Goal: Task Accomplishment & Management: Manage account settings

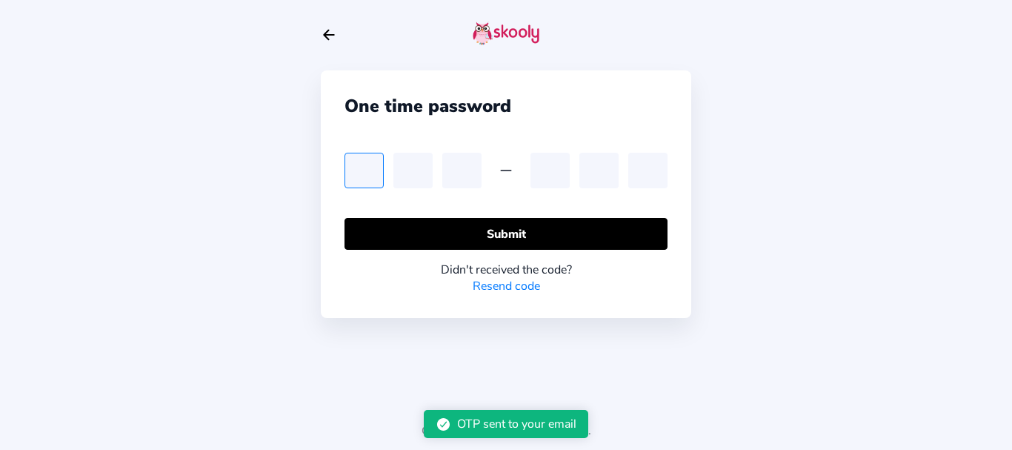
type input "0"
type input "8"
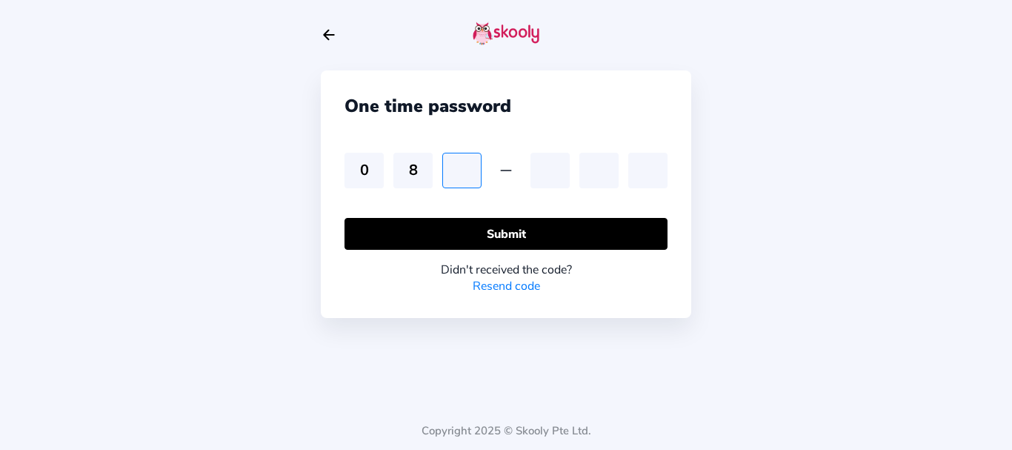
type input "5"
type input "9"
type input "6"
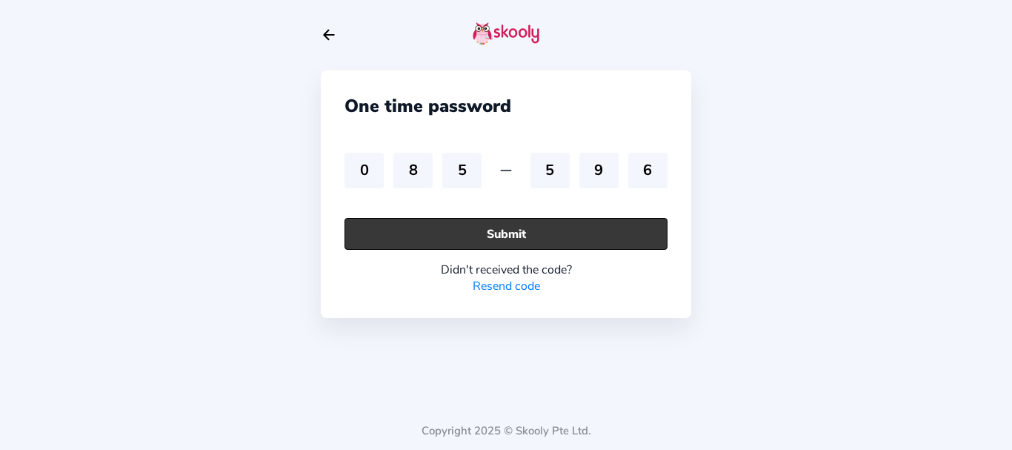
click at [386, 231] on button "Submit" at bounding box center [506, 234] width 323 height 32
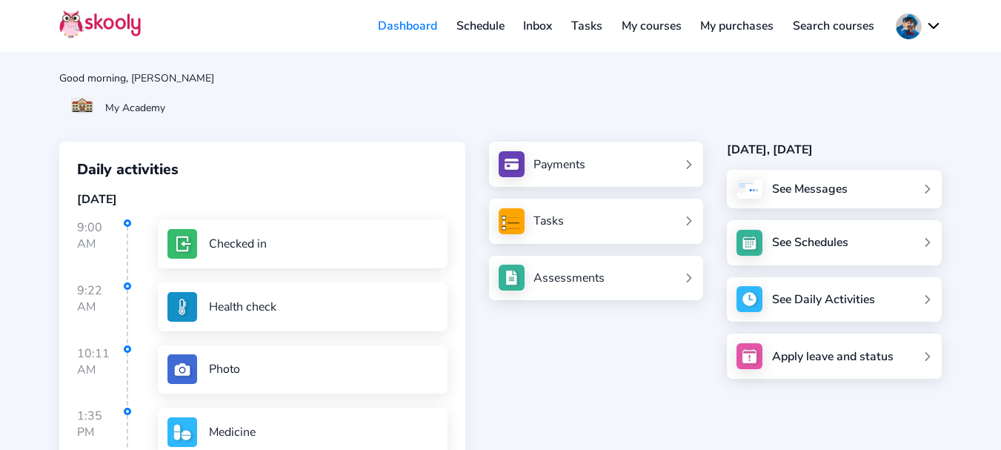
click at [915, 33] on button at bounding box center [919, 26] width 46 height 26
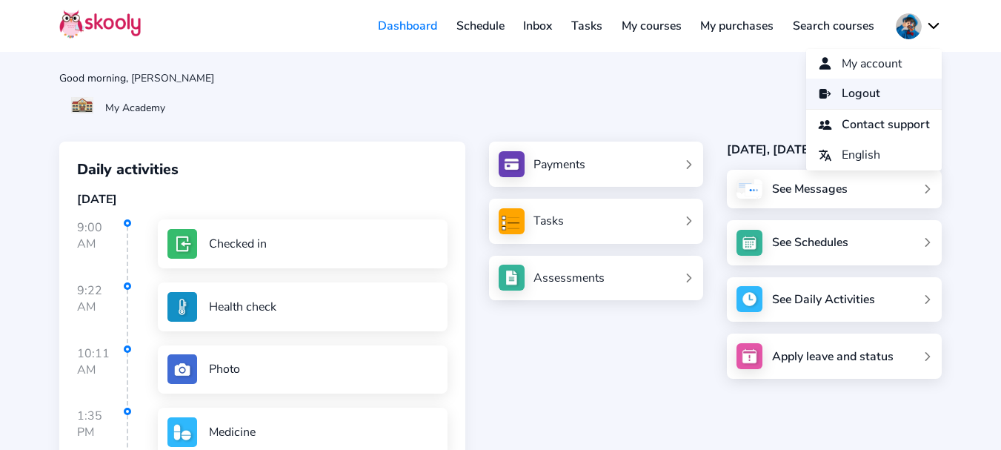
click at [865, 92] on span "Logout" at bounding box center [861, 93] width 39 height 21
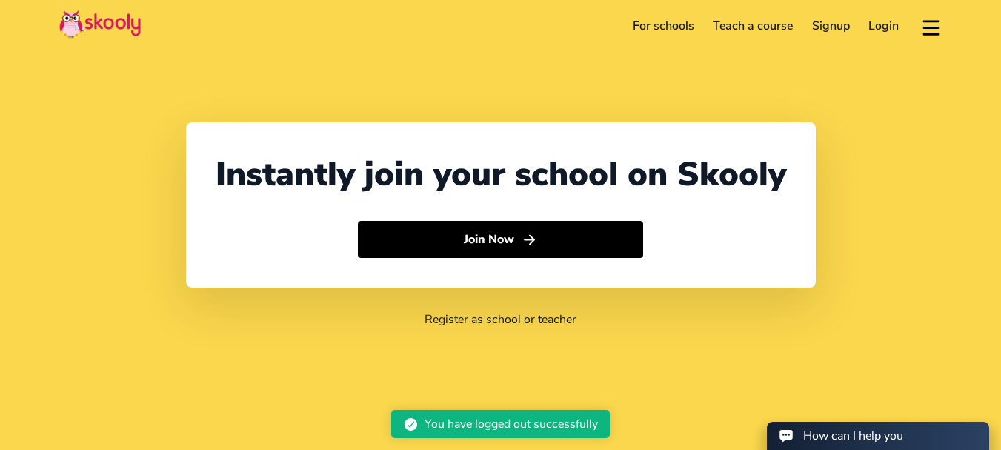
select select "91"
select select "[GEOGRAPHIC_DATA]"
select select "[GEOGRAPHIC_DATA]/[GEOGRAPHIC_DATA]"
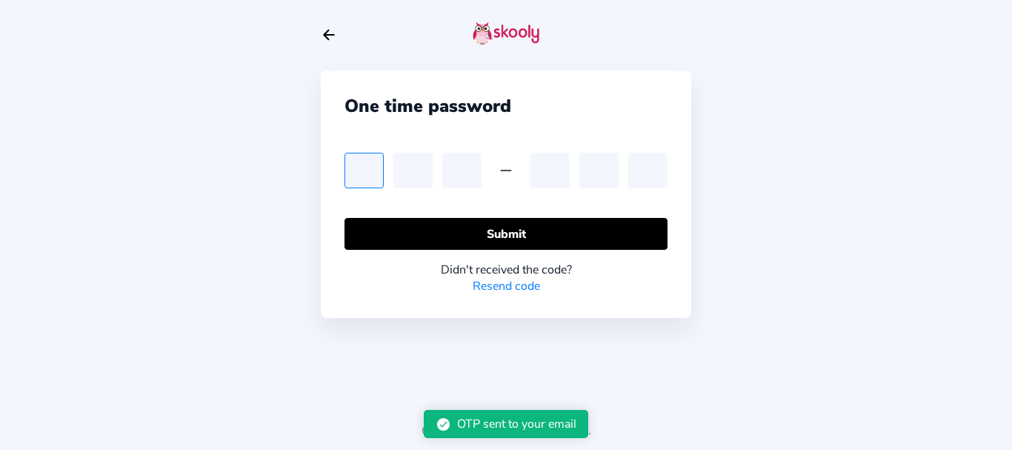
type input "6"
type input "3"
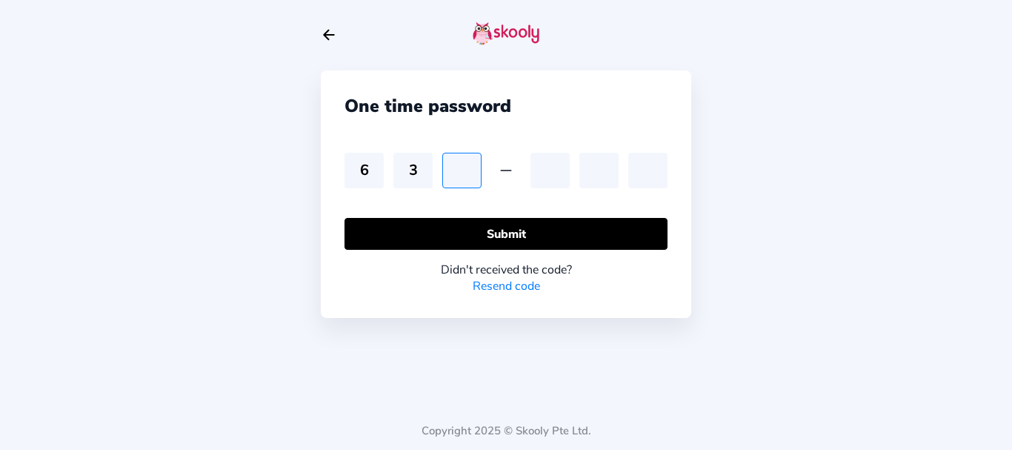
type input "8"
type input "7"
type input "8"
type input "5"
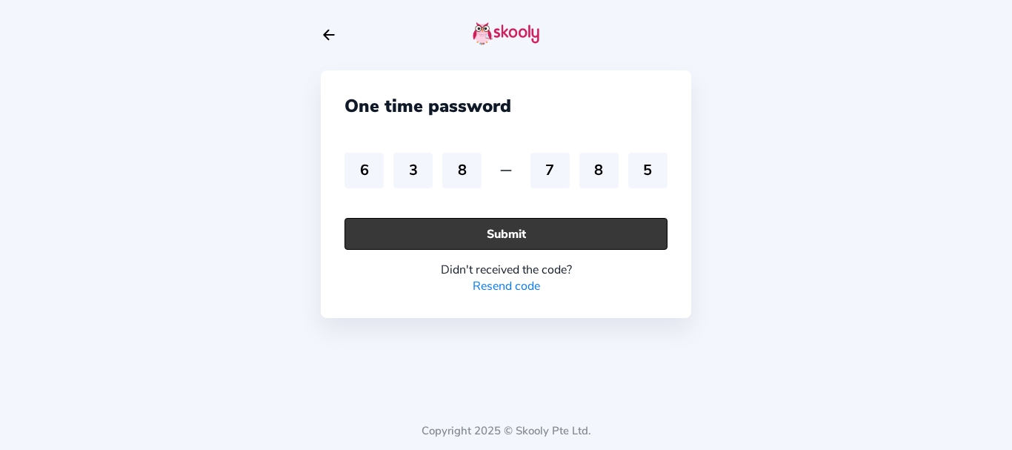
click at [436, 245] on button "Submit" at bounding box center [506, 234] width 323 height 32
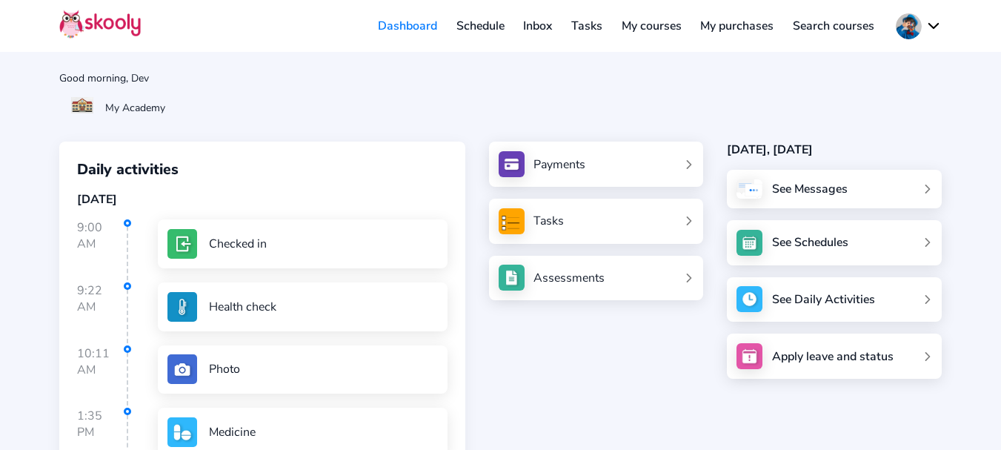
click at [911, 26] on button at bounding box center [919, 26] width 46 height 26
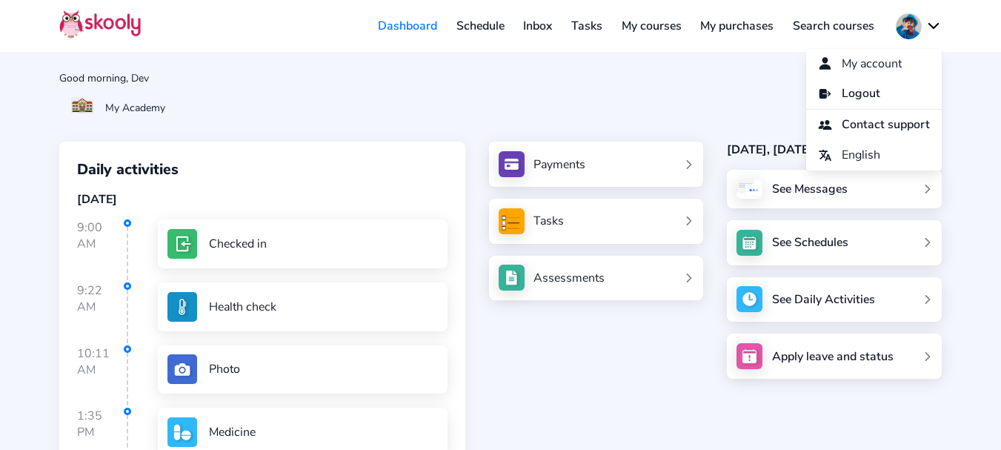
click at [756, 30] on link "My purchases" at bounding box center [737, 26] width 93 height 24
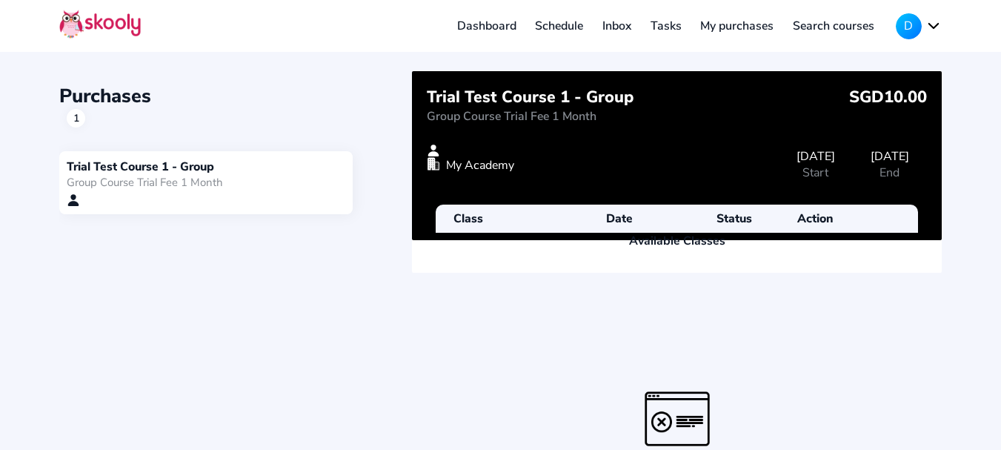
click at [931, 29] on button "D" at bounding box center [919, 26] width 46 height 26
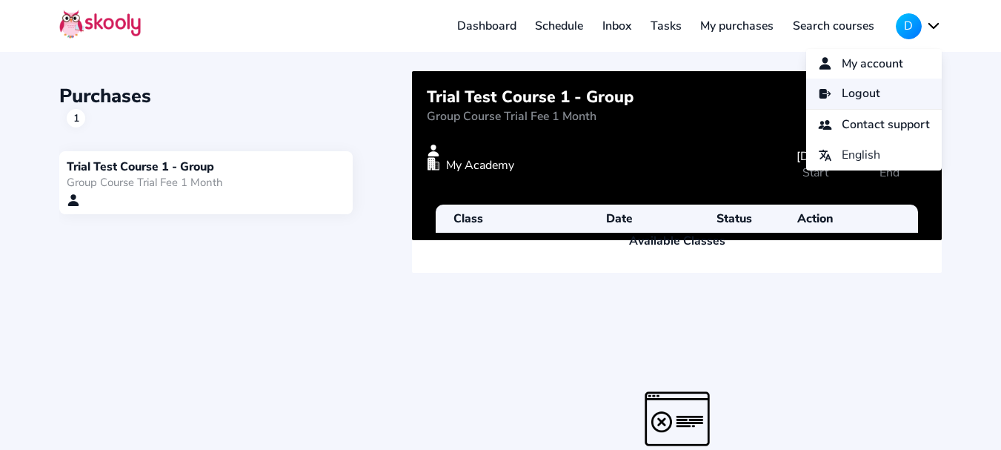
click at [870, 93] on link "Logout" at bounding box center [874, 94] width 136 height 30
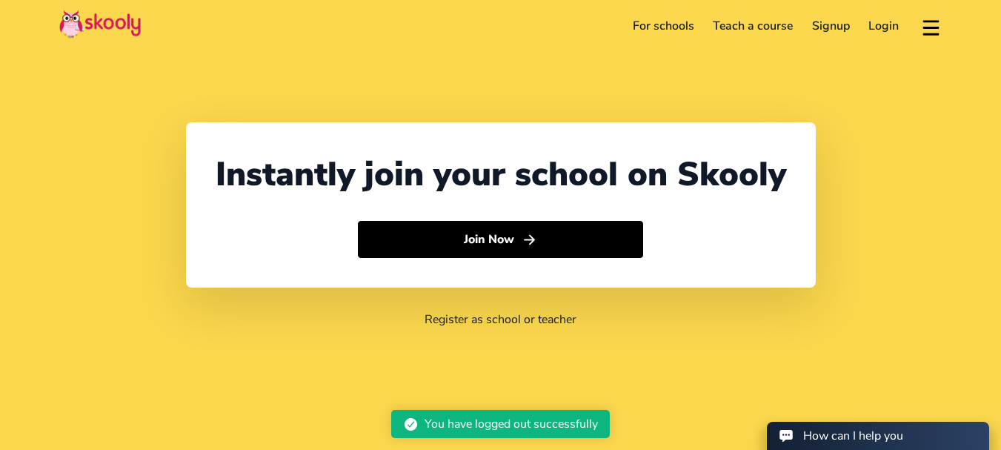
select select "91"
select select "[GEOGRAPHIC_DATA]"
select select "[GEOGRAPHIC_DATA]/[GEOGRAPHIC_DATA]"
